Goal: Task Accomplishment & Management: Manage account settings

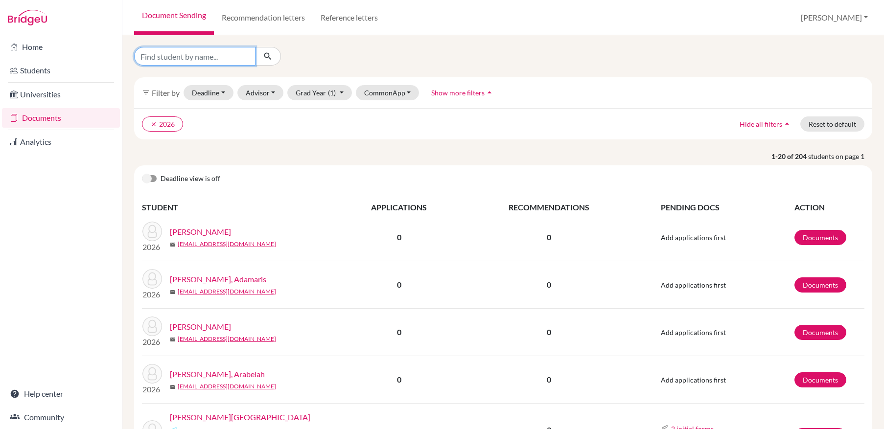
click at [210, 55] on input "Find student by name..." at bounding box center [194, 56] width 121 height 19
click at [210, 58] on input "Find student by name..." at bounding box center [194, 56] width 121 height 19
type input "anderson"
click button "submit" at bounding box center [268, 56] width 26 height 19
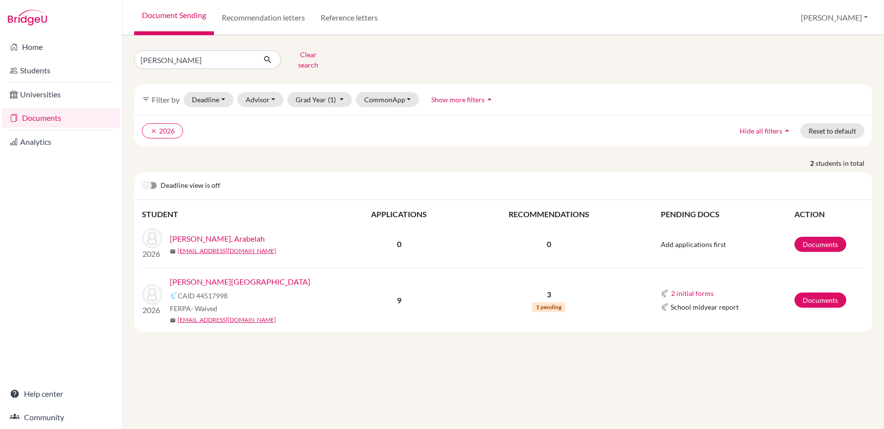
click at [220, 276] on link "[PERSON_NAME][GEOGRAPHIC_DATA]" at bounding box center [240, 282] width 140 height 12
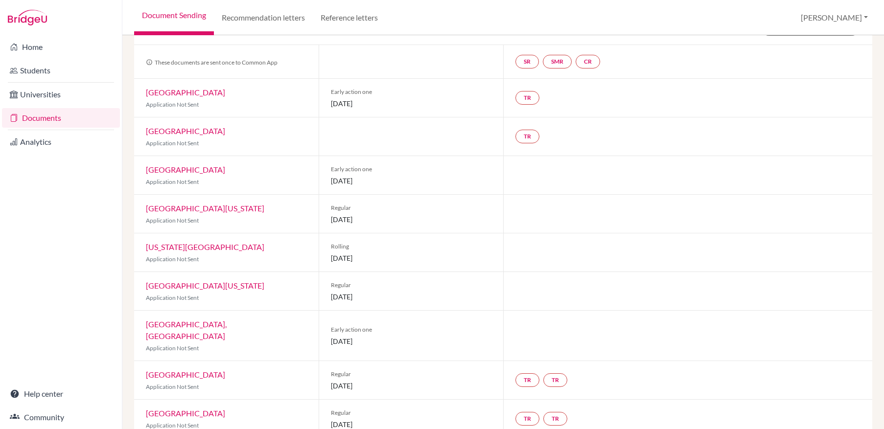
scroll to position [95, 0]
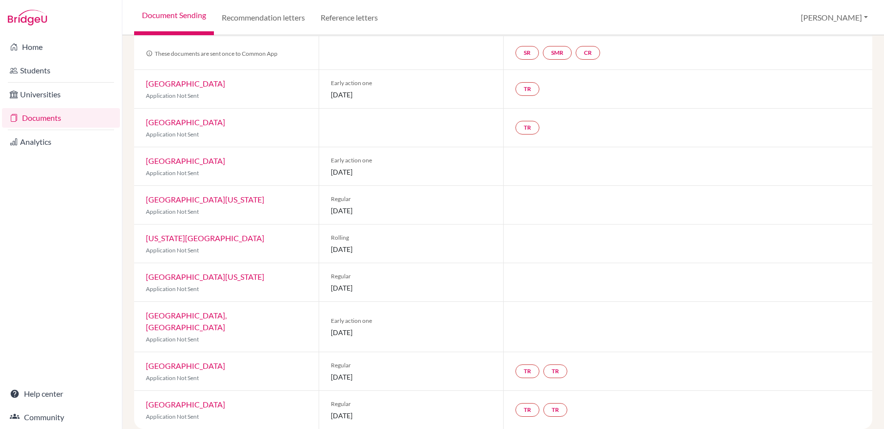
click at [43, 119] on link "Documents" at bounding box center [61, 118] width 118 height 20
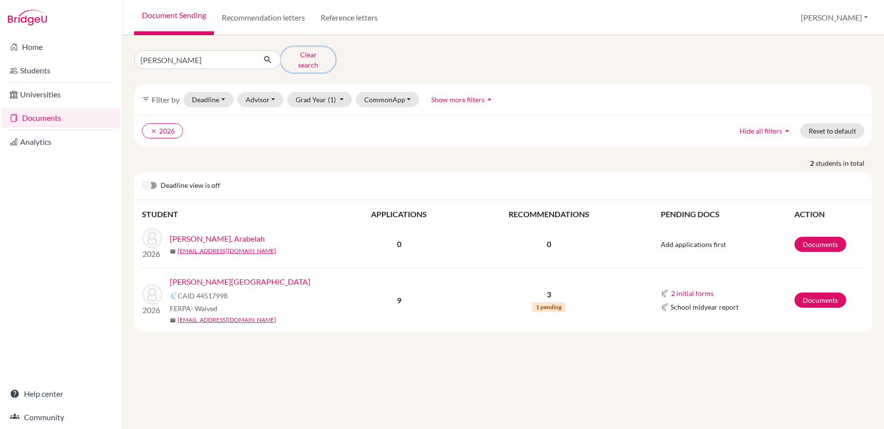
click at [305, 54] on button "Clear search" at bounding box center [308, 59] width 54 height 25
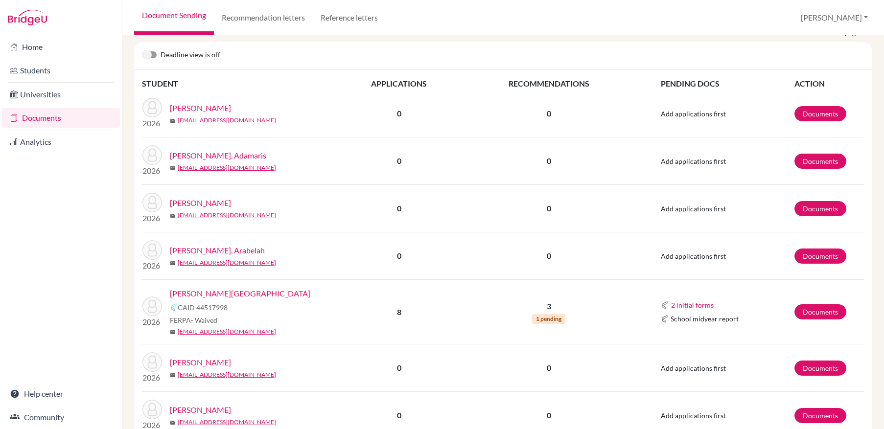
scroll to position [126, 0]
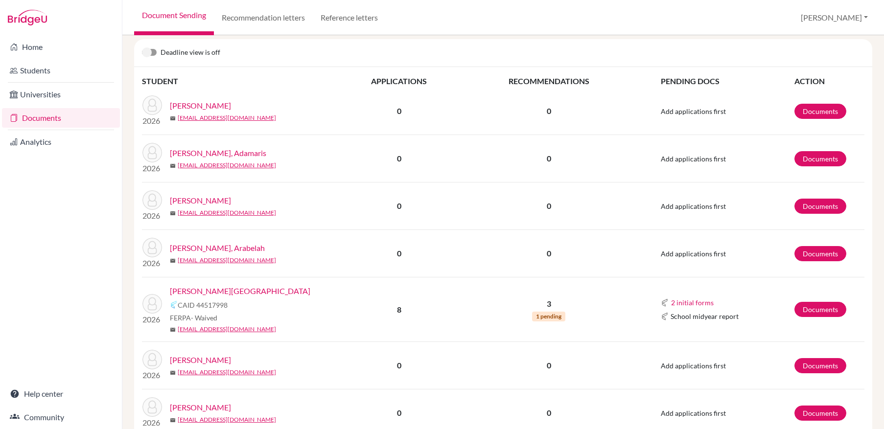
click at [217, 290] on link "[PERSON_NAME][GEOGRAPHIC_DATA]" at bounding box center [240, 291] width 140 height 12
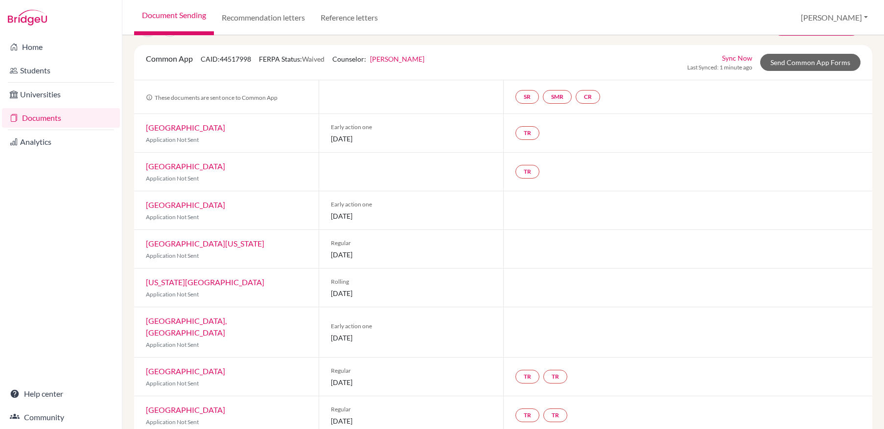
scroll to position [96, 0]
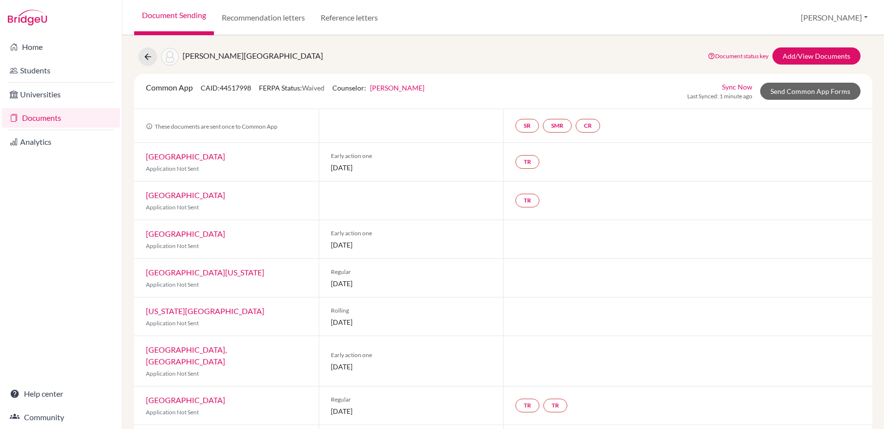
scroll to position [56, 0]
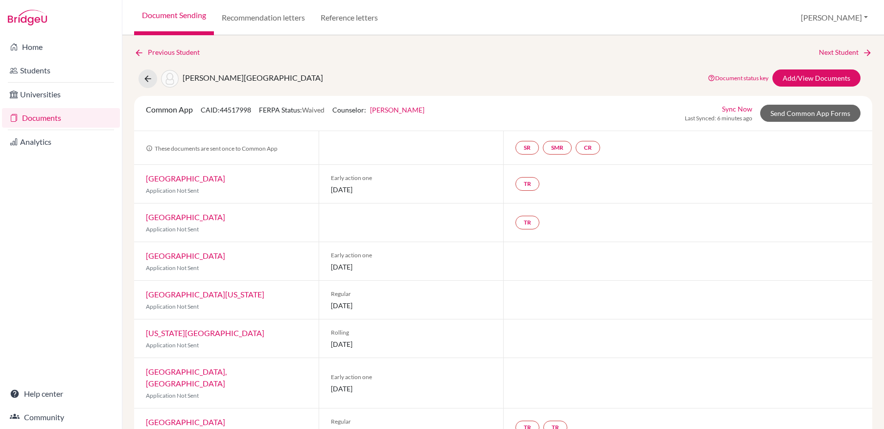
scroll to position [56, 0]
click at [50, 122] on link "Documents" at bounding box center [61, 118] width 118 height 20
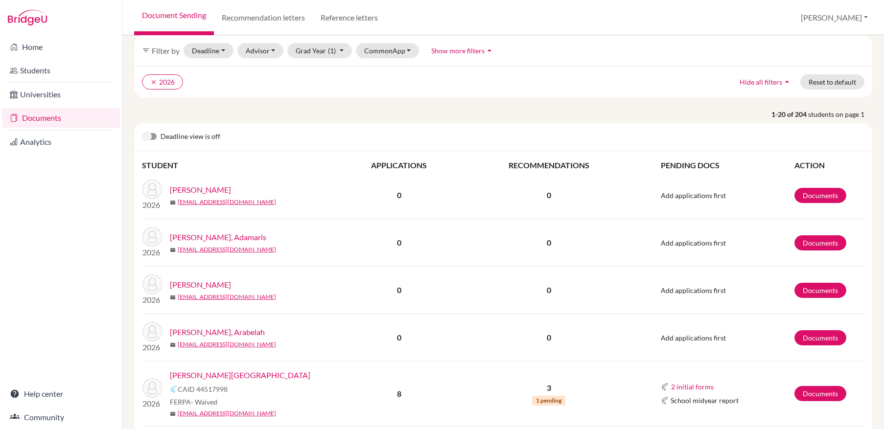
scroll to position [108, 0]
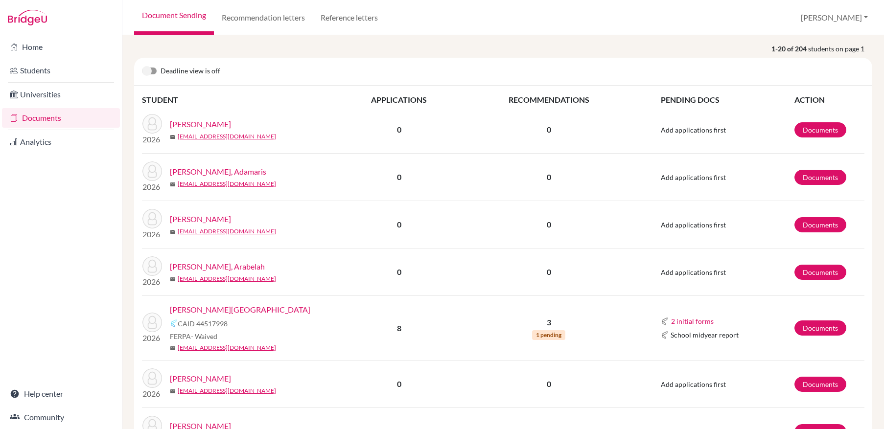
click at [218, 311] on link "[PERSON_NAME][GEOGRAPHIC_DATA]" at bounding box center [240, 310] width 140 height 12
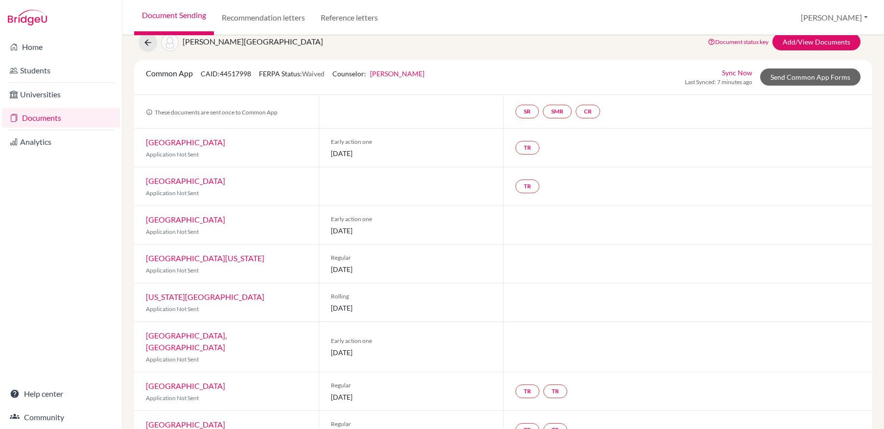
scroll to position [56, 0]
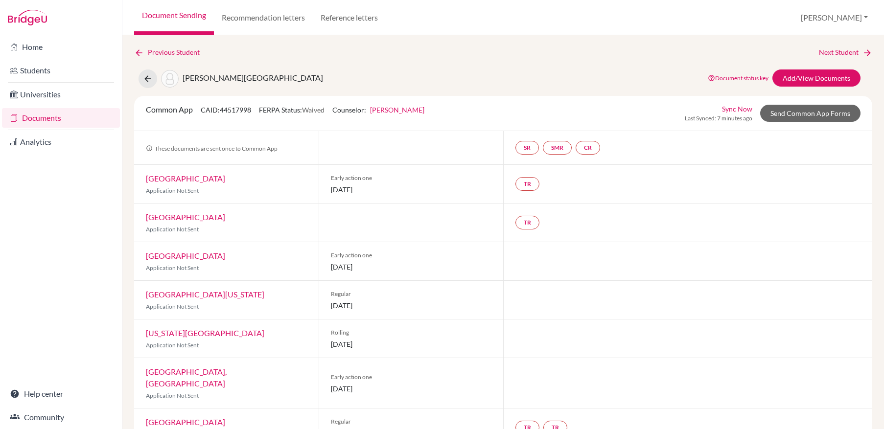
scroll to position [56, 0]
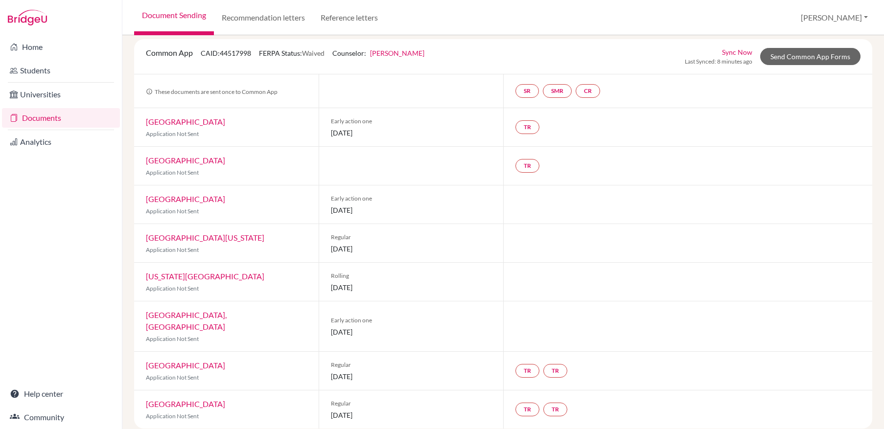
scroll to position [140, 0]
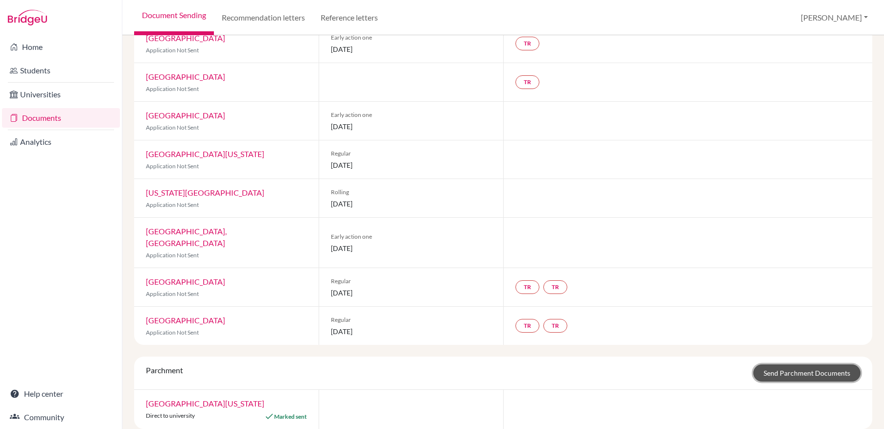
click at [814, 365] on link "Send Parchment Documents" at bounding box center [806, 373] width 107 height 17
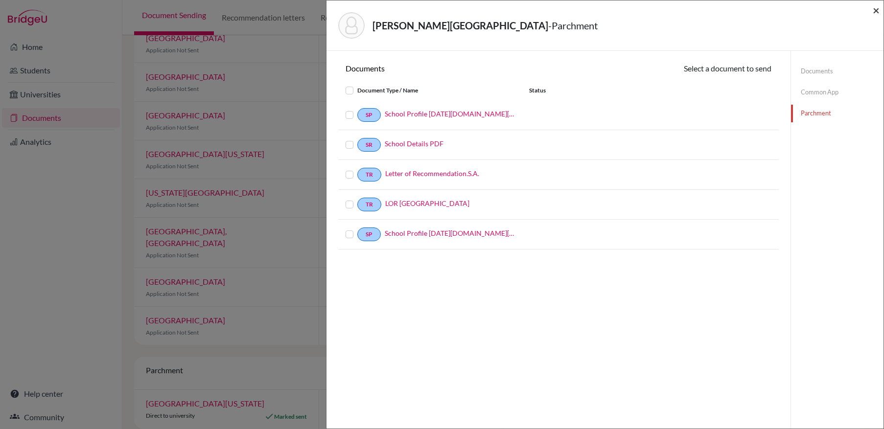
drag, startPoint x: 876, startPoint y: 12, endPoint x: 807, endPoint y: 140, distance: 145.0
click at [808, 141] on div "Anderson, Sydney - Parchment × Documents Select a document to send Document Typ…" at bounding box center [605, 214] width 558 height 429
click at [820, 73] on link "Documents" at bounding box center [837, 71] width 93 height 17
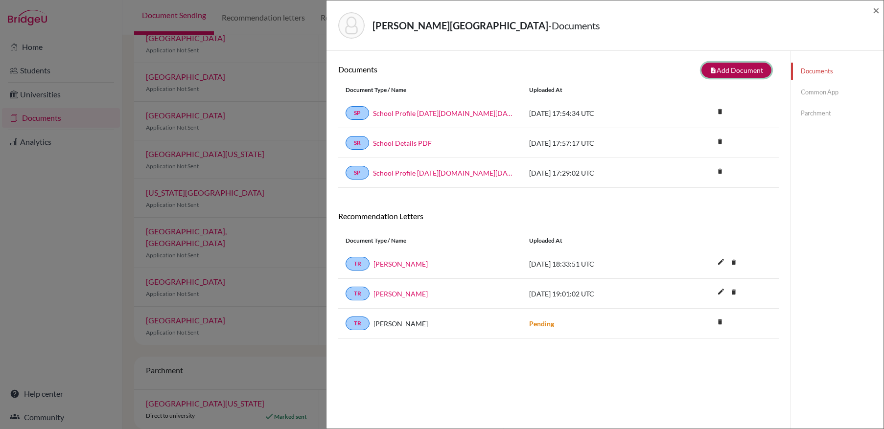
click at [747, 67] on button "note_add Add Document" at bounding box center [736, 70] width 70 height 15
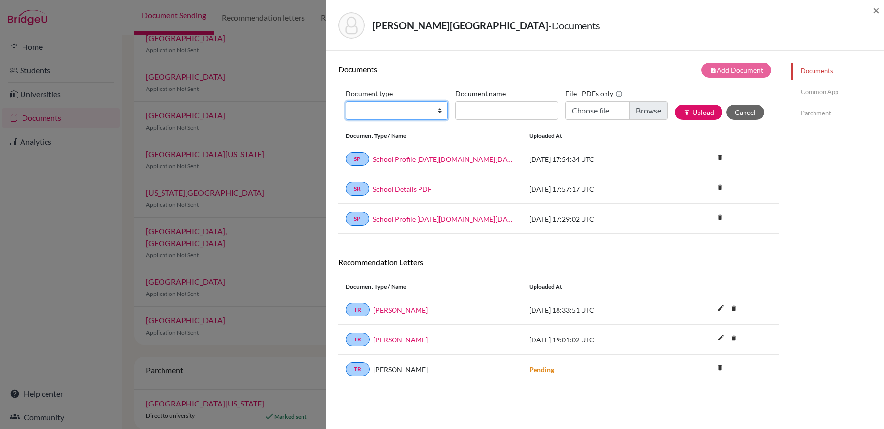
select select "2"
click option "Transcript" at bounding box center [0, 0] width 0 height 0
click at [477, 108] on input "Document name" at bounding box center [506, 110] width 102 height 19
type input "initial"
click at [612, 101] on label "File - PDFs only" at bounding box center [593, 93] width 57 height 15
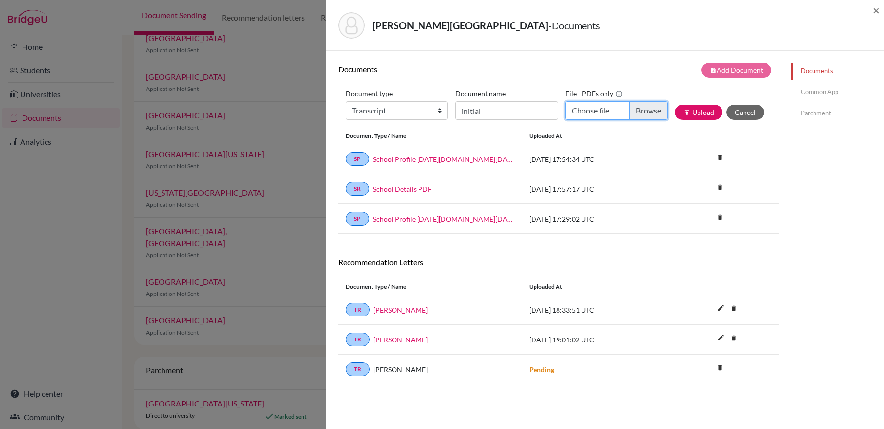
click at [608, 107] on input "Choose file" at bounding box center [616, 110] width 102 height 19
type input "C:\fakepath\Anderson, Sydney initial.pdf"
click at [706, 113] on button "publish Upload" at bounding box center [698, 112] width 47 height 15
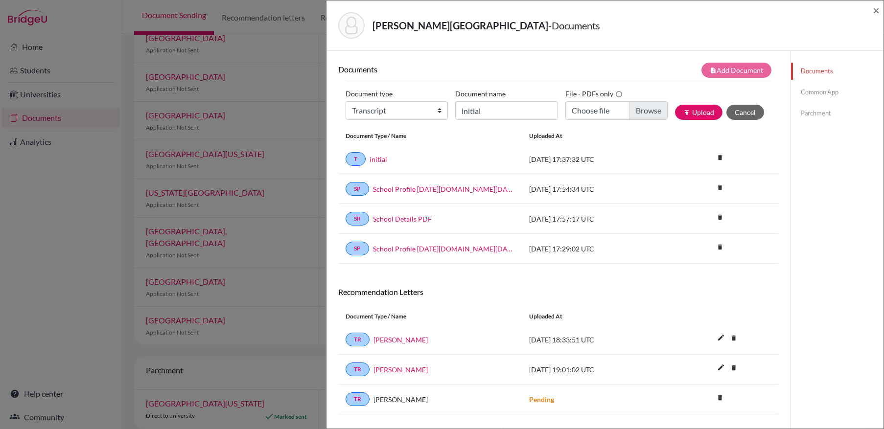
click at [819, 111] on link "Parchment" at bounding box center [837, 113] width 93 height 17
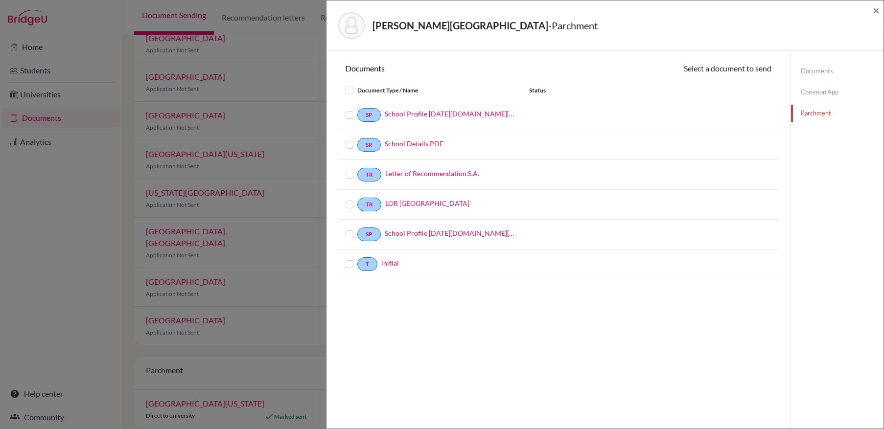
click at [357, 258] on label at bounding box center [357, 258] width 0 height 0
click at [0, 0] on input "checkbox" at bounding box center [0, 0] width 0 height 0
click at [738, 68] on button "Continue" at bounding box center [744, 70] width 54 height 15
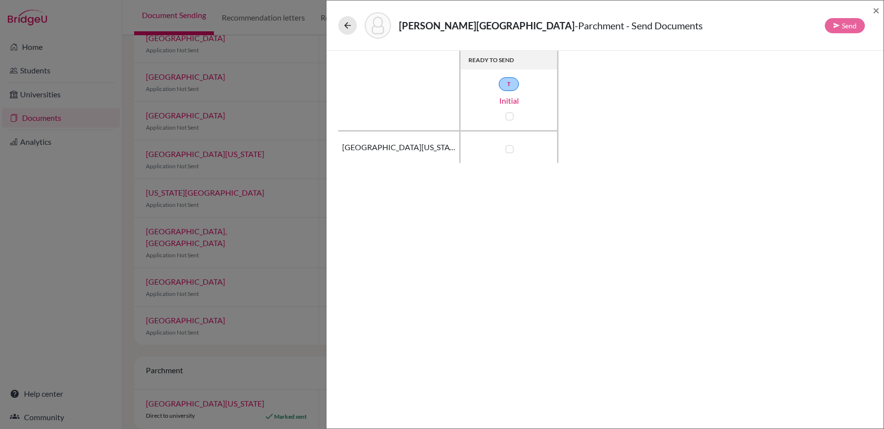
click at [510, 151] on label at bounding box center [510, 149] width 8 height 8
click at [510, 151] on input "checkbox" at bounding box center [507, 148] width 8 height 10
checkbox input "true"
click at [853, 25] on button "Send" at bounding box center [845, 25] width 40 height 15
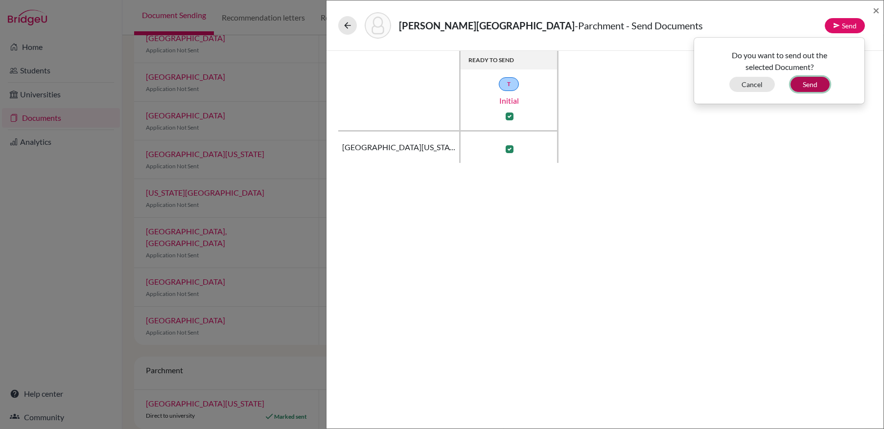
click at [815, 87] on button "Send" at bounding box center [809, 84] width 39 height 15
checkbox input "false"
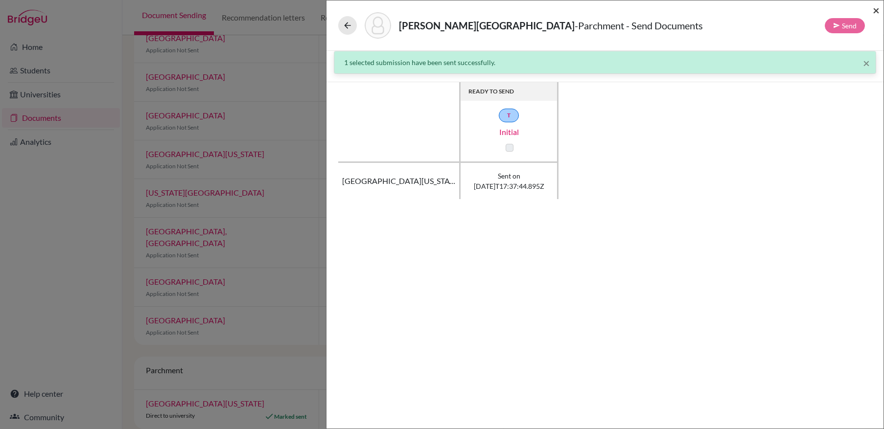
click at [876, 12] on span "×" at bounding box center [876, 10] width 7 height 14
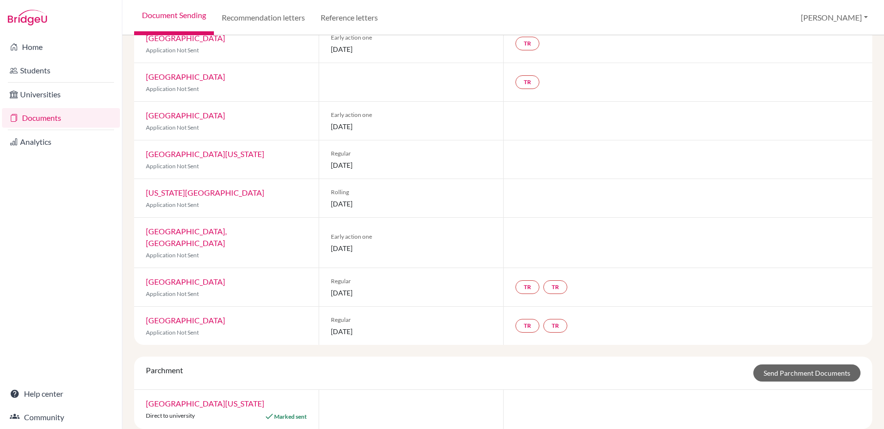
click at [475, 405] on div at bounding box center [411, 409] width 185 height 39
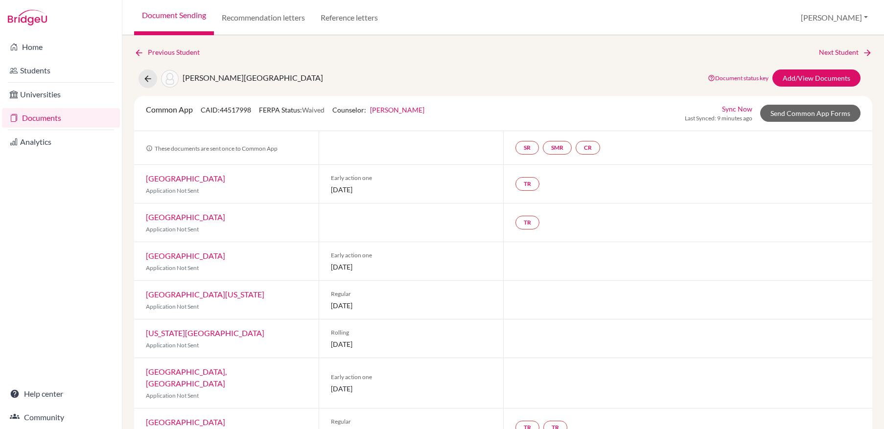
scroll to position [140, 0]
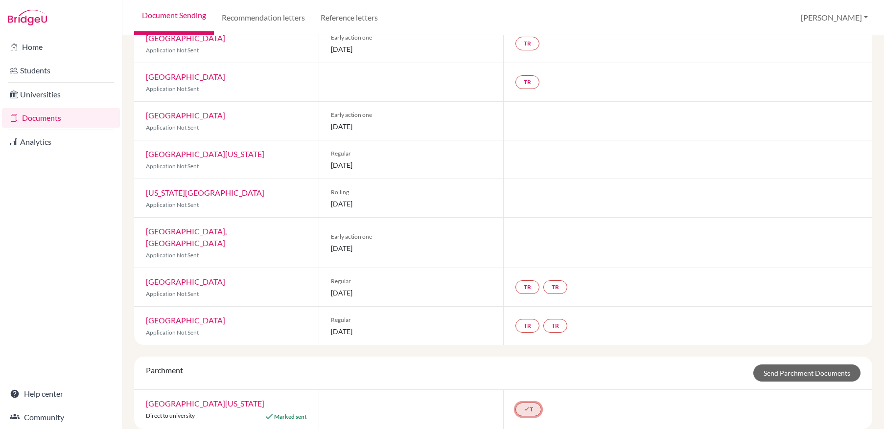
click at [534, 403] on link "done T" at bounding box center [528, 410] width 26 height 14
click at [637, 342] on div "Common App CAID: 44517998 FERPA Status: Waived Counselor: [PERSON_NAME] First N…" at bounding box center [503, 192] width 738 height 474
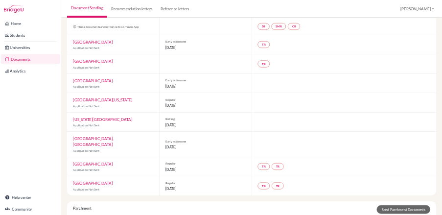
scroll to position [87, 0]
